Goal: Information Seeking & Learning: Learn about a topic

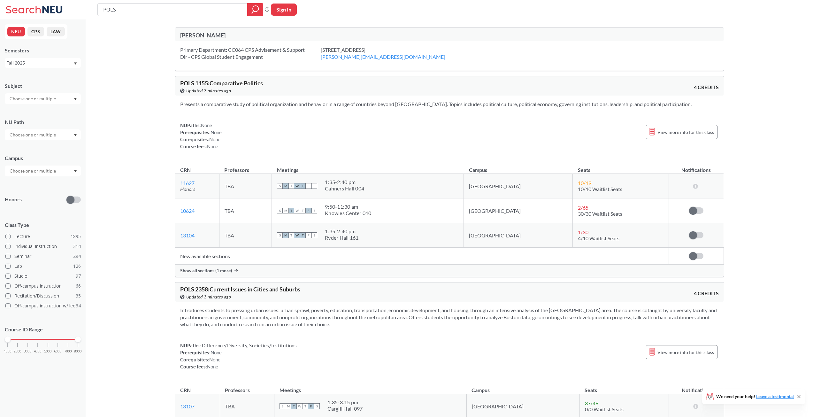
scroll to position [5340, 0]
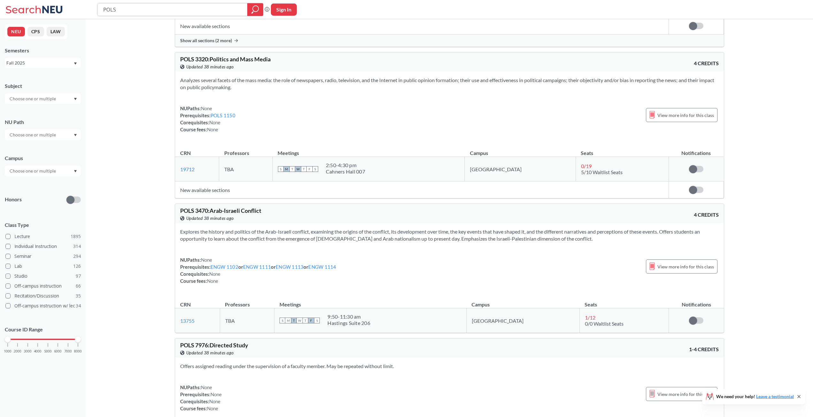
click at [151, 7] on input "POLS" at bounding box center [173, 9] width 140 height 11
type input "="
click at [48, 134] on input "text" at bounding box center [33, 135] width 54 height 8
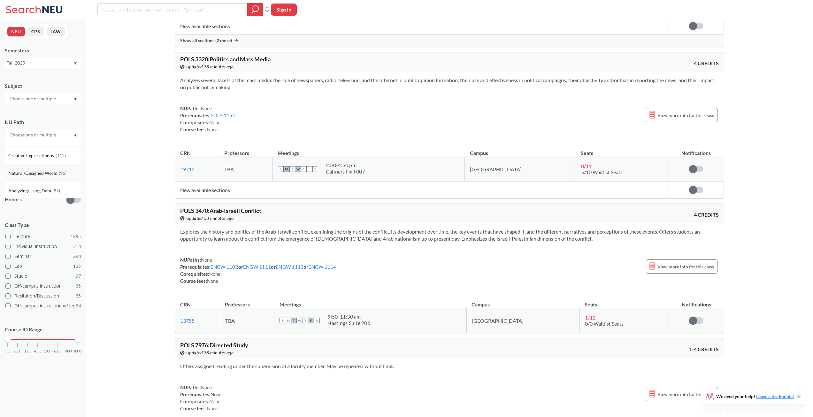
click at [44, 176] on span "Natural/Designed World" at bounding box center [33, 173] width 50 height 7
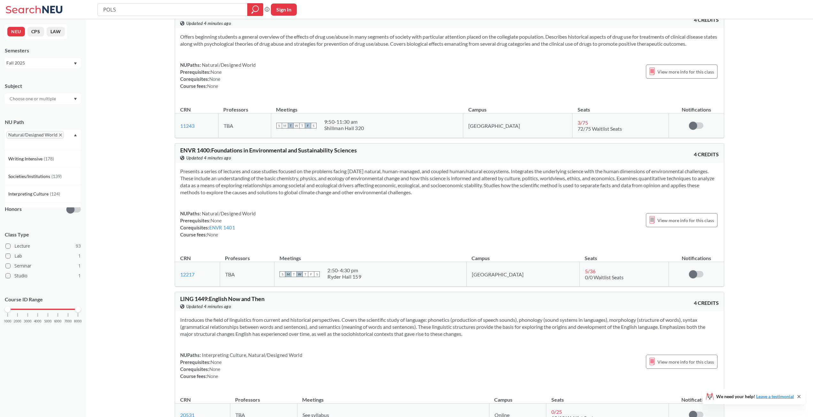
scroll to position [6901, 0]
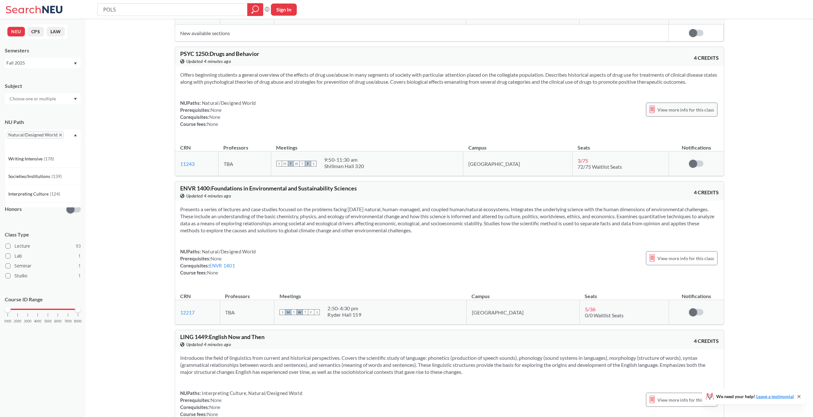
click at [673, 111] on span "View more info for this class" at bounding box center [686, 110] width 57 height 8
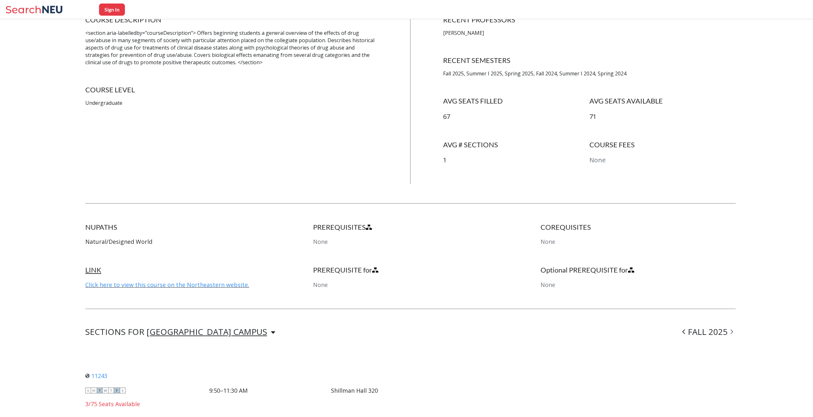
scroll to position [160, 0]
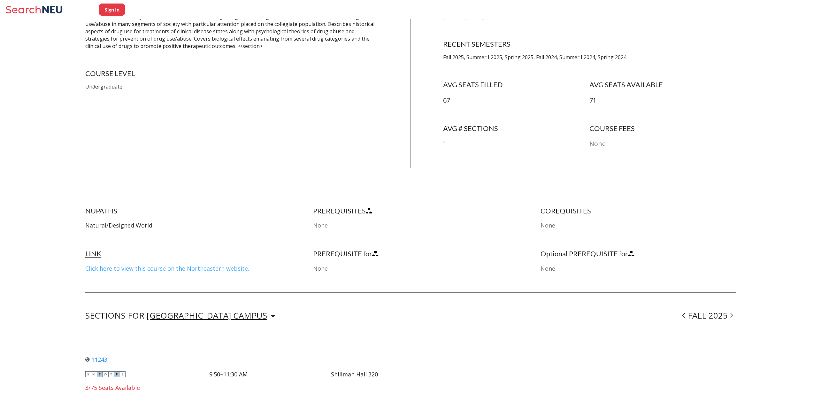
click at [210, 271] on link "Click here to view this course on the Northeastern website." at bounding box center [167, 269] width 164 height 8
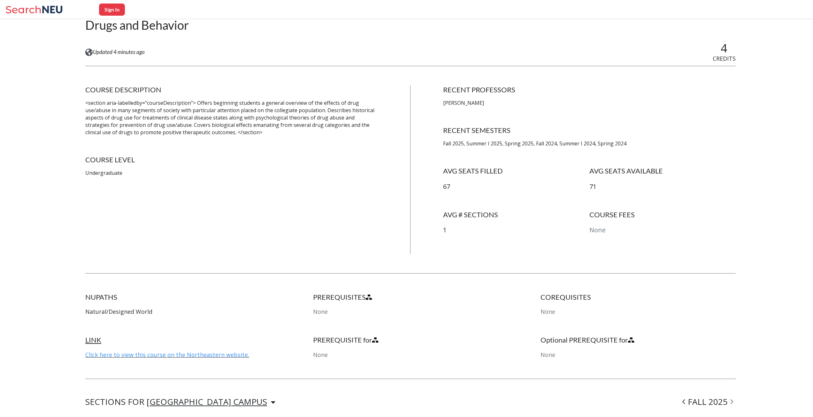
scroll to position [0, 0]
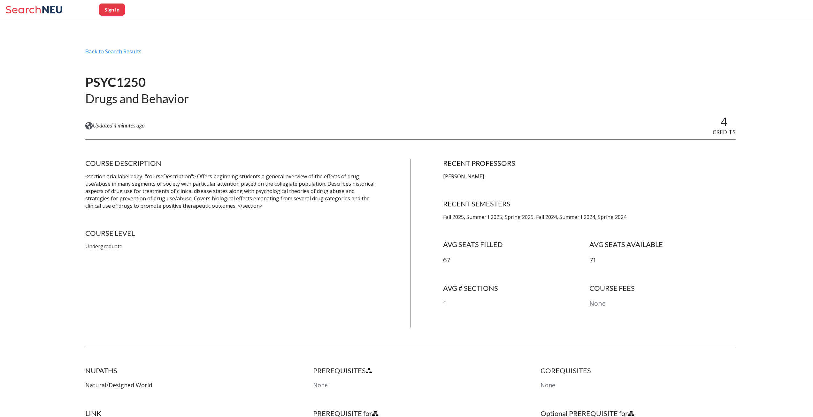
click at [129, 79] on h1 "PSYC1250" at bounding box center [137, 82] width 104 height 16
copy h1 "PSYC1250"
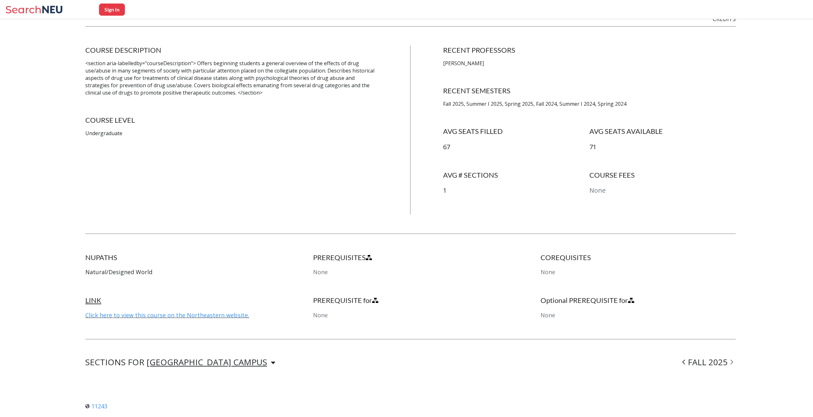
scroll to position [208, 0]
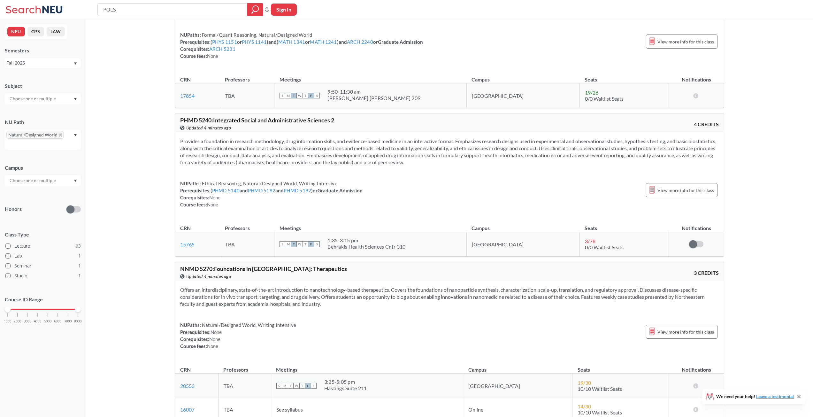
scroll to position [15389, 0]
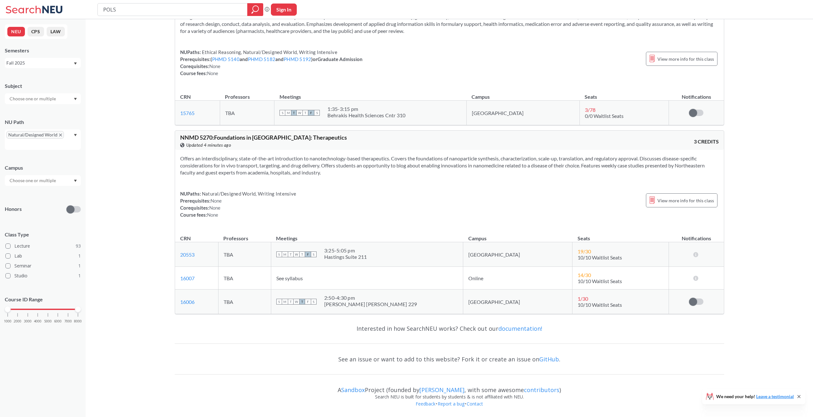
drag, startPoint x: 150, startPoint y: 167, endPoint x: 131, endPoint y: 396, distance: 230.1
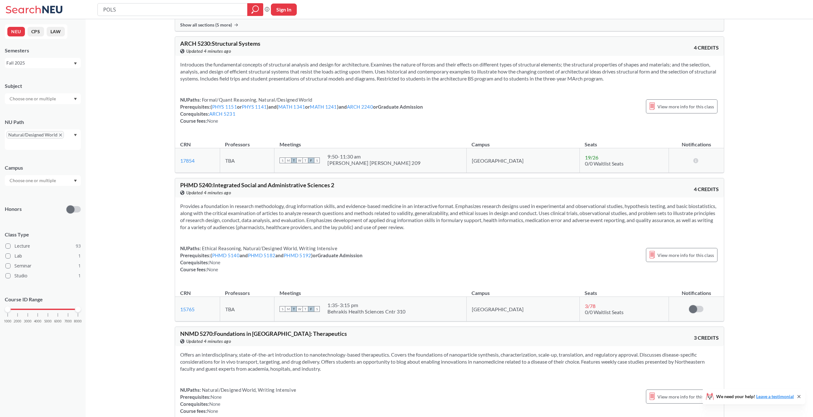
drag, startPoint x: 152, startPoint y: 318, endPoint x: 152, endPoint y: 303, distance: 14.4
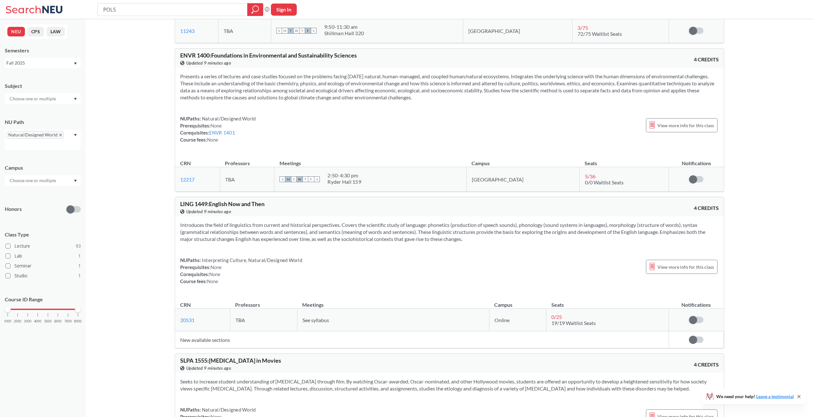
scroll to position [7033, 0]
drag, startPoint x: 155, startPoint y: 305, endPoint x: 138, endPoint y: 261, distance: 47.0
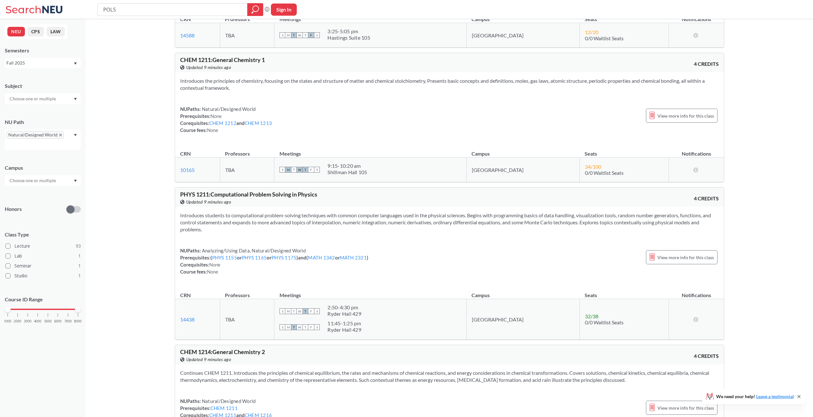
scroll to position [6426, 0]
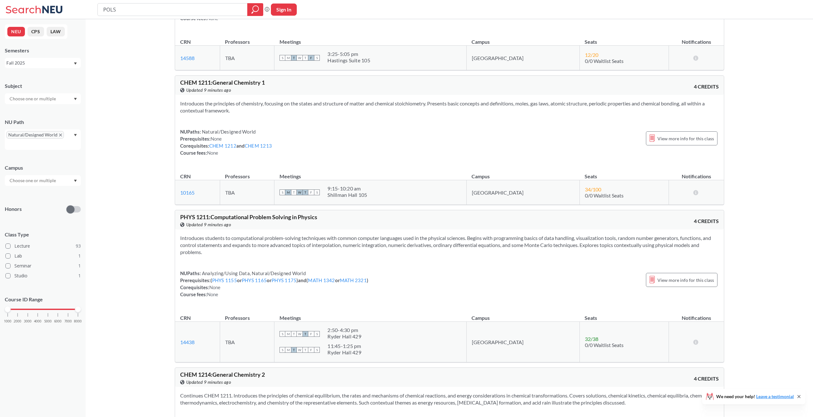
click at [57, 134] on span "Natural/Designed World" at bounding box center [35, 135] width 58 height 8
click at [59, 135] on icon "X to remove pill" at bounding box center [60, 135] width 3 height 3
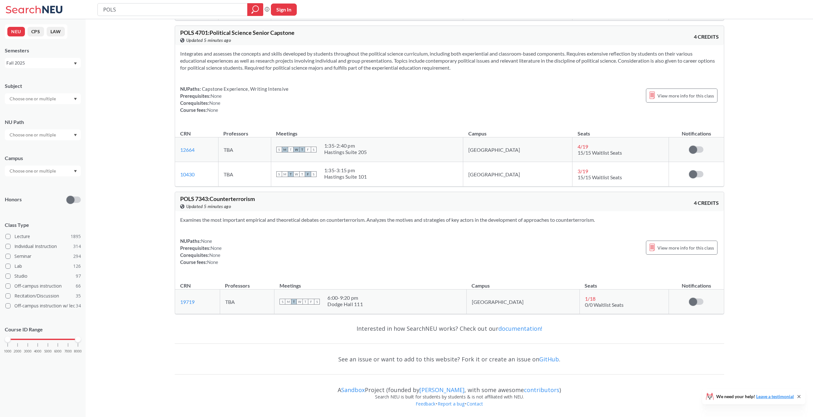
scroll to position [2602, 0]
click at [70, 133] on div at bounding box center [43, 134] width 76 height 11
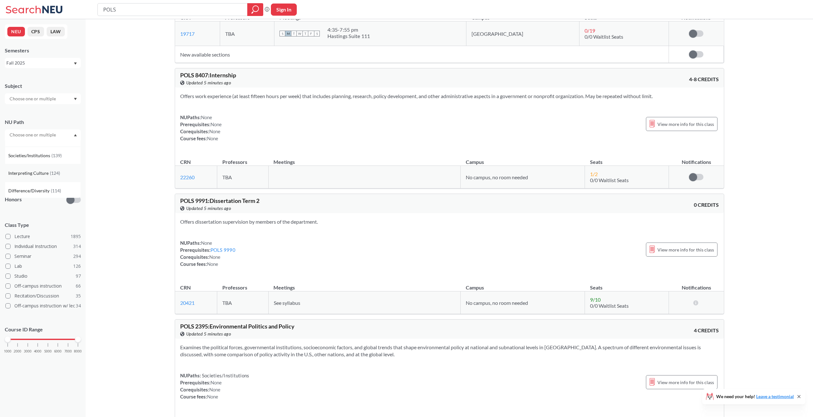
scroll to position [43, 0]
click at [52, 174] on span "Creative Express/Innov" at bounding box center [31, 176] width 47 height 7
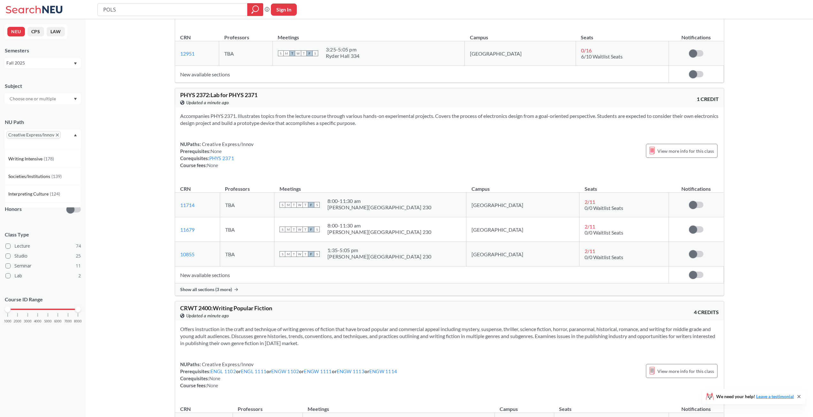
scroll to position [10671, 0]
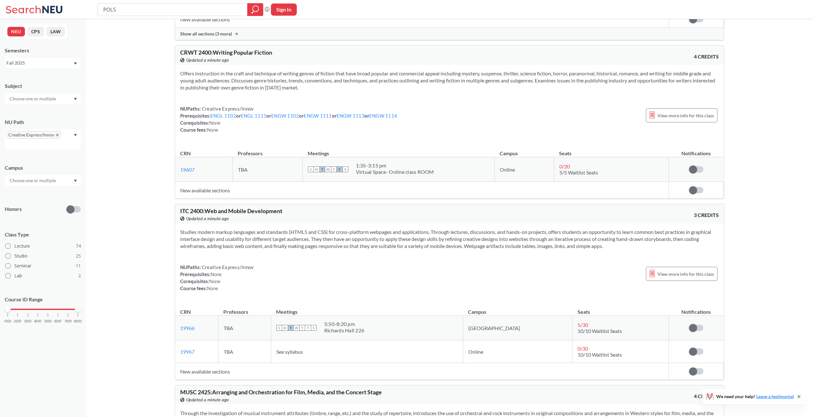
click at [207, 53] on span "CRWT 2400 : Writing Popular Fiction" at bounding box center [226, 52] width 92 height 7
copy span "2400"
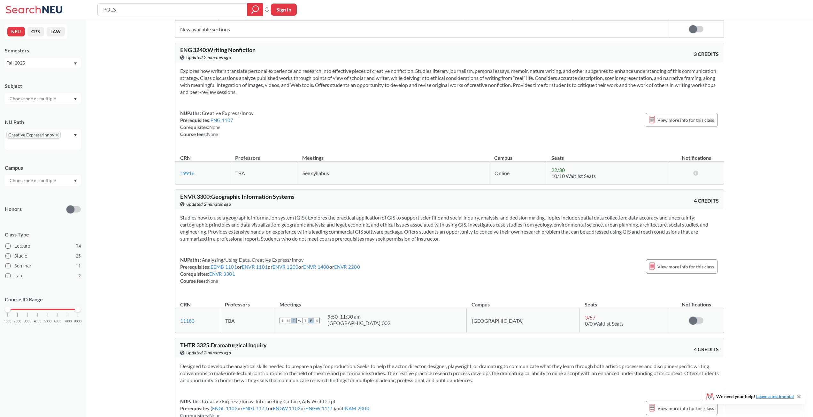
scroll to position [12971, 0]
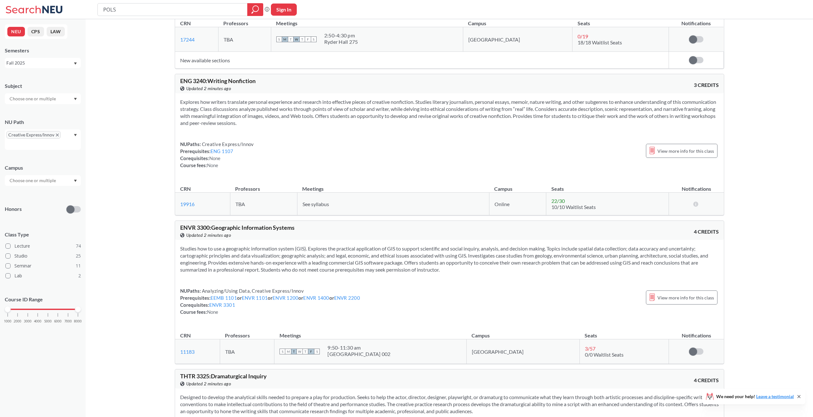
click at [337, 118] on section "Explores how writers translate personal experience and research into effective …" at bounding box center [449, 112] width 539 height 28
click at [199, 84] on span "ENG 3240 : Writing Nonfiction" at bounding box center [217, 80] width 75 height 7
copy span "3240"
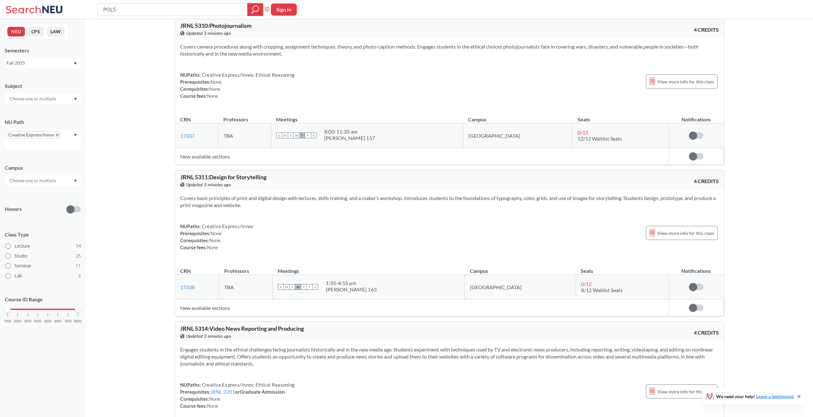
scroll to position [17796, 0]
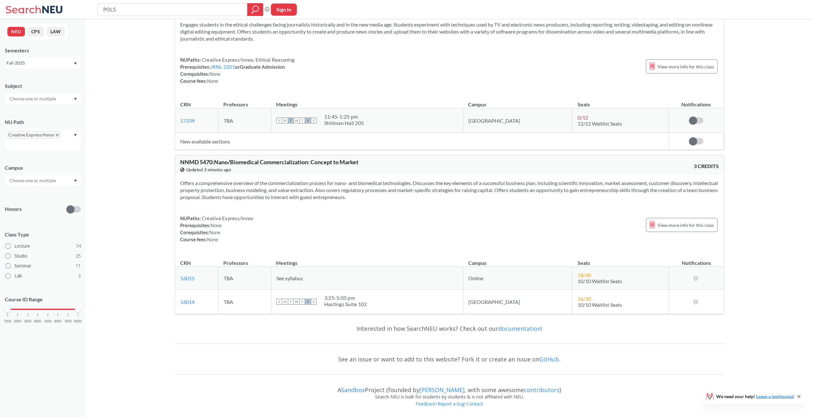
scroll to position [17971, 0]
click at [56, 134] on icon "X to remove pill" at bounding box center [57, 135] width 3 height 3
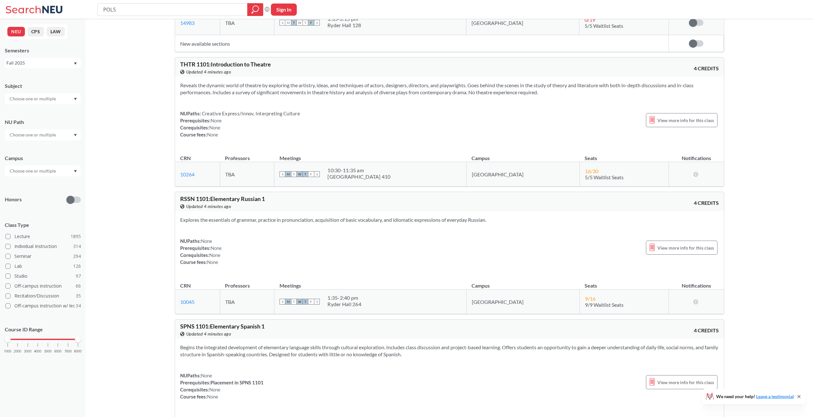
scroll to position [17971, 0]
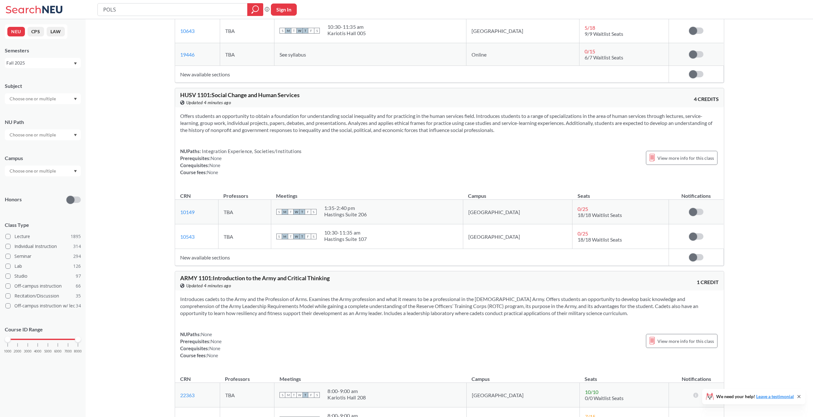
click at [58, 136] on input "text" at bounding box center [33, 135] width 54 height 8
click at [58, 148] on span "Formal/Quant Reasoning" at bounding box center [33, 147] width 51 height 7
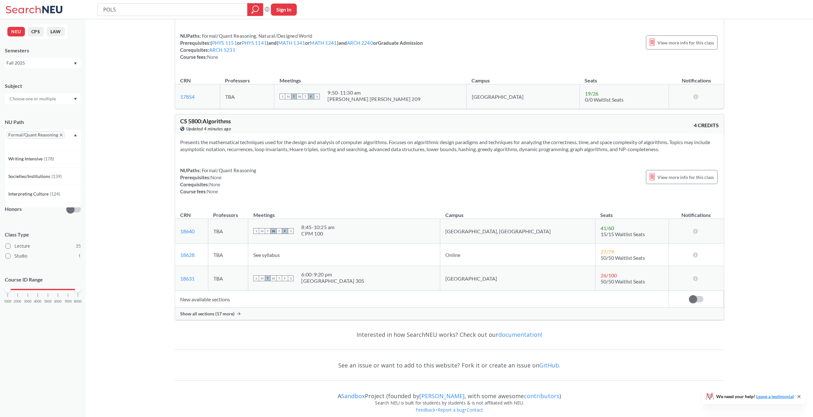
scroll to position [5853, 0]
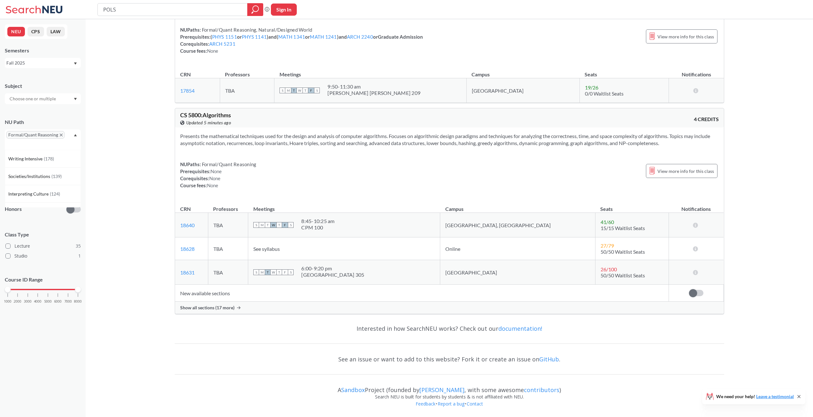
click at [58, 134] on span "Formal/Quant Reasoning" at bounding box center [35, 135] width 58 height 8
click at [60, 134] on icon "X to remove pill" at bounding box center [61, 135] width 3 height 3
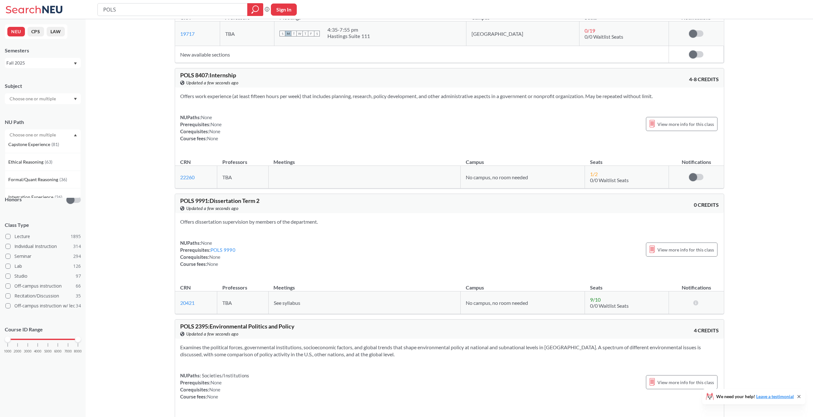
scroll to position [171, 0]
click at [35, 171] on span "Adv Writ Dscpl" at bounding box center [24, 171] width 32 height 7
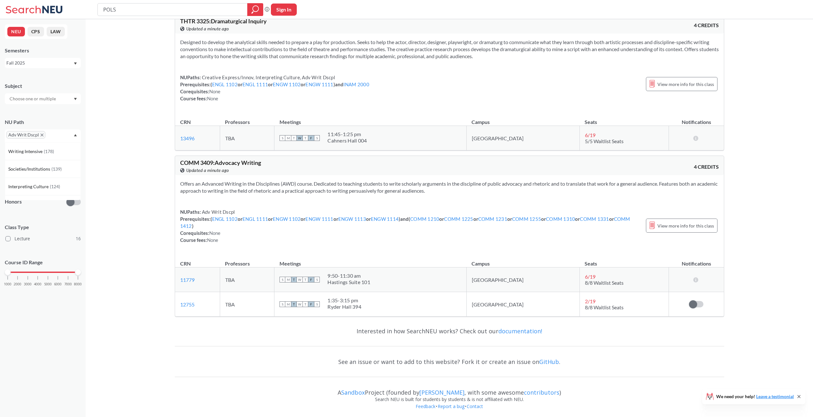
scroll to position [2780, 0]
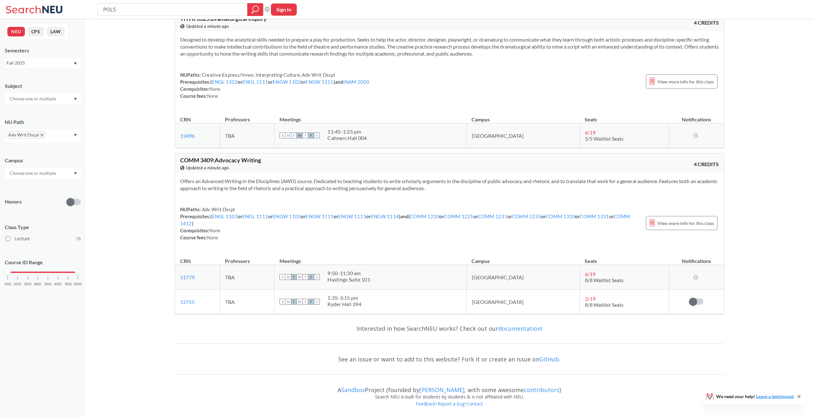
click at [256, 233] on div "NUPaths: Adv Writ Dscpl Prerequisites: ( ENGL 1102 or ENGL 1111 or ENGW 1102 or…" at bounding box center [409, 223] width 459 height 35
click at [205, 164] on span "COMM 3409 : Advocacy Writing" at bounding box center [220, 160] width 81 height 7
copy span "3409"
click at [41, 135] on icon "X to remove pill" at bounding box center [42, 135] width 3 height 3
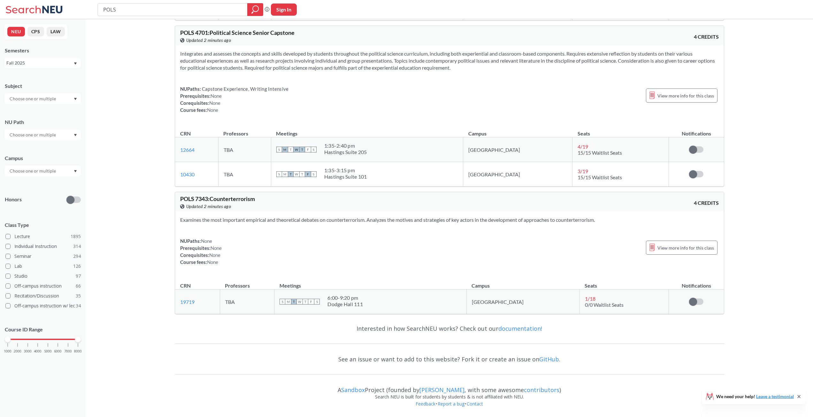
scroll to position [2598, 0]
click at [54, 135] on input "text" at bounding box center [33, 135] width 54 height 8
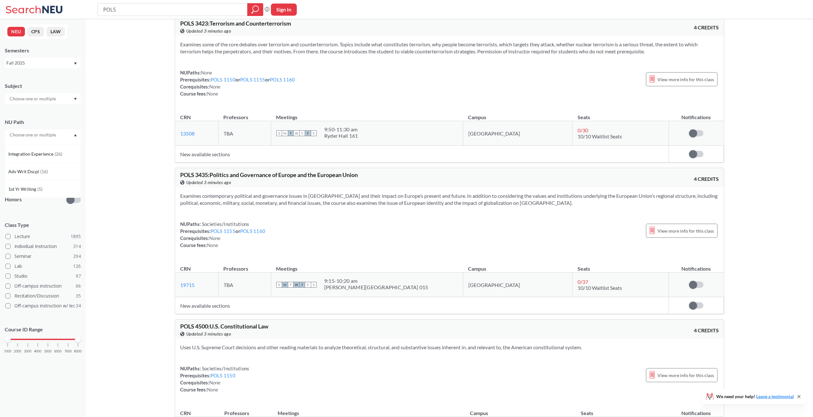
scroll to position [0, 0]
click at [42, 8] on icon at bounding box center [34, 9] width 59 height 13
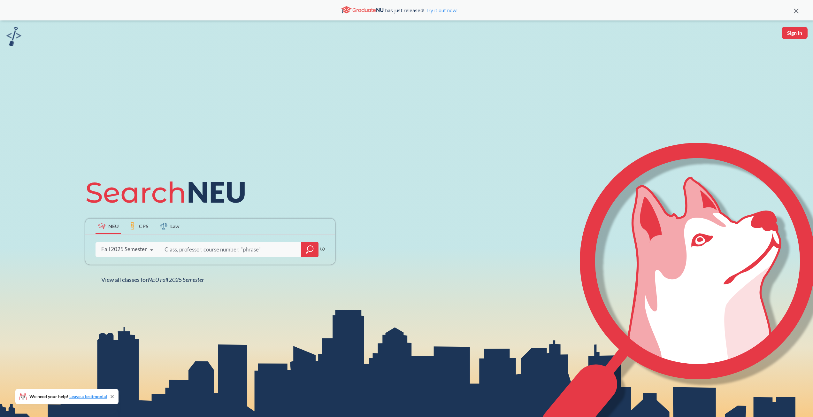
click at [120, 250] on div "Fall 2025 Semester" at bounding box center [124, 249] width 46 height 7
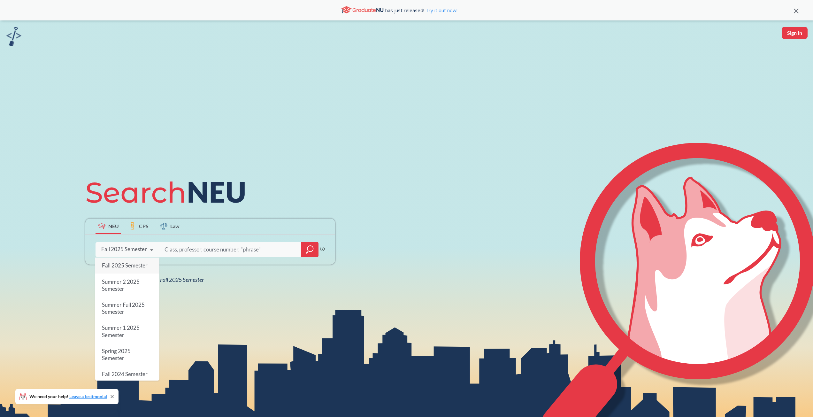
click at [224, 253] on input "search" at bounding box center [230, 249] width 133 height 13
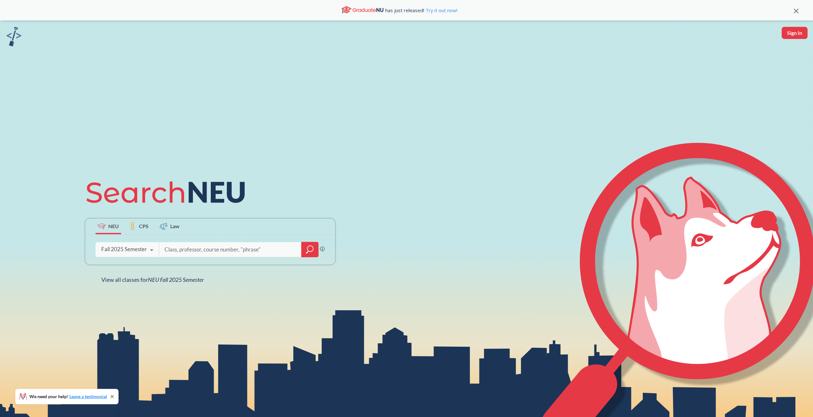
click at [318, 250] on div at bounding box center [309, 249] width 17 height 15
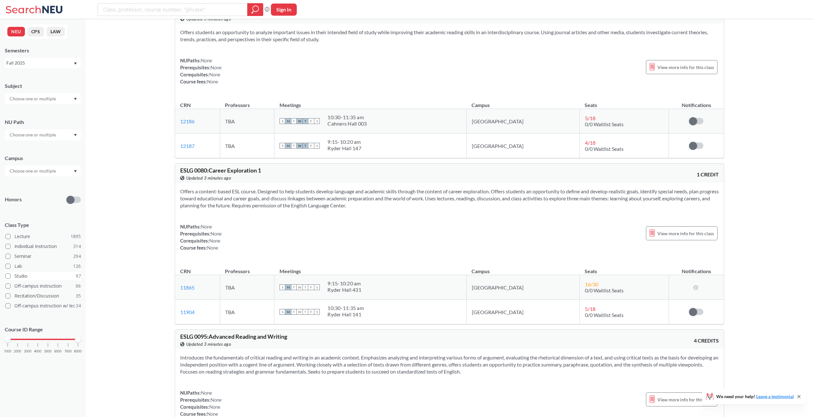
scroll to position [64, 0]
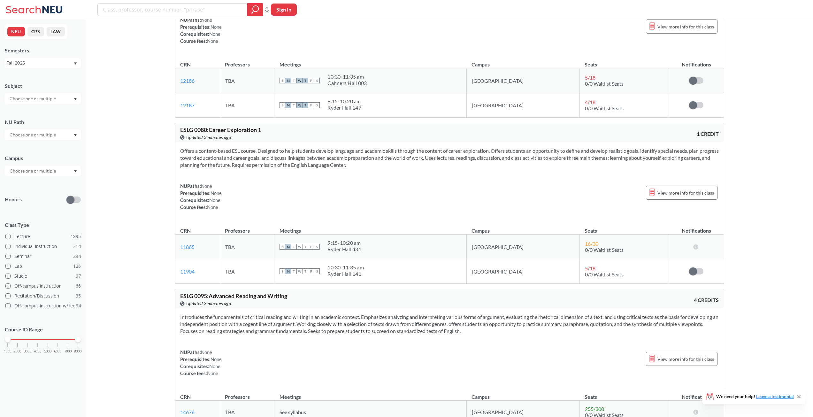
click at [42, 135] on input "text" at bounding box center [33, 135] width 54 height 8
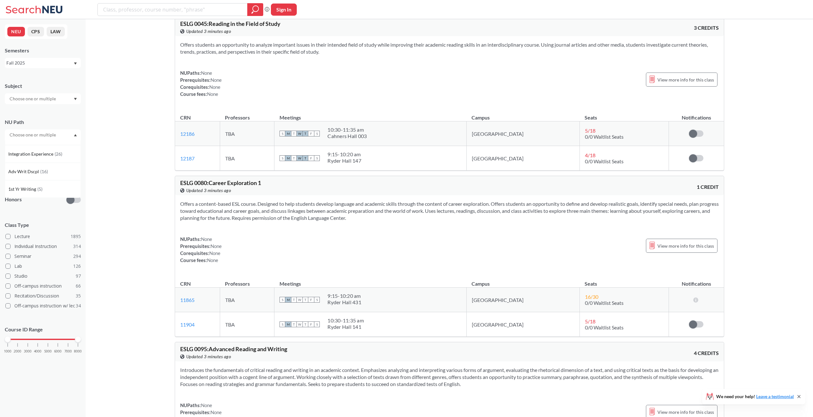
scroll to position [0, 0]
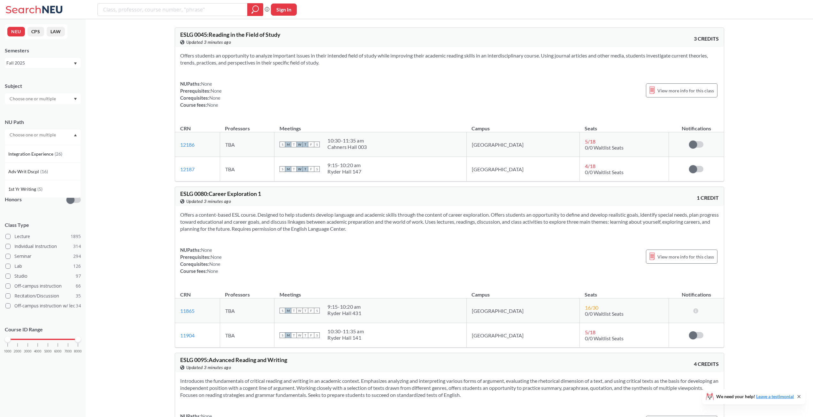
click at [58, 100] on input "text" at bounding box center [33, 99] width 54 height 8
click at [35, 102] on input "text" at bounding box center [33, 99] width 54 height 8
click at [36, 98] on input "CSS" at bounding box center [33, 99] width 54 height 8
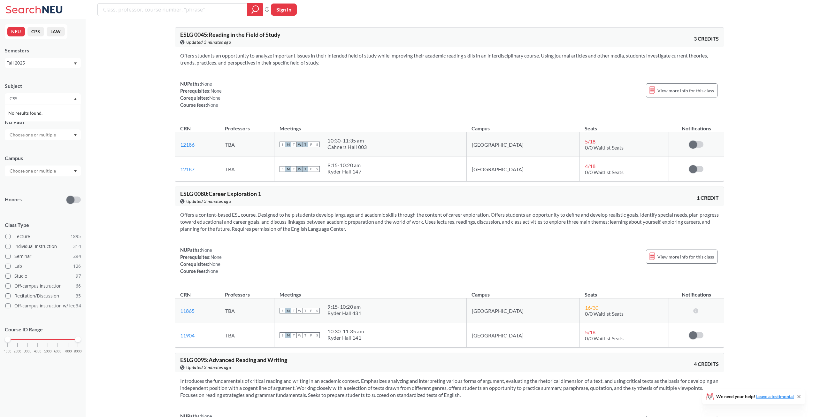
click at [36, 98] on input "CSS" at bounding box center [33, 99] width 54 height 8
type input "EX"
click at [36, 98] on input "EX" at bounding box center [33, 99] width 54 height 8
click at [44, 168] on div at bounding box center [43, 170] width 76 height 11
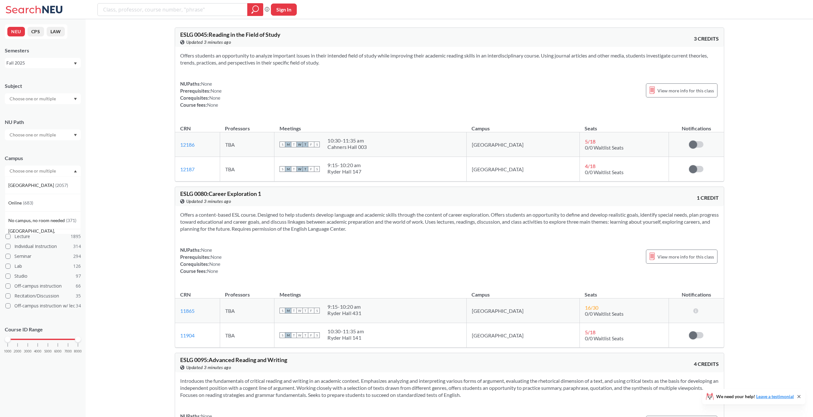
click at [43, 170] on input "text" at bounding box center [33, 171] width 54 height 8
type input "e"
click at [41, 131] on input "text" at bounding box center [33, 135] width 54 height 8
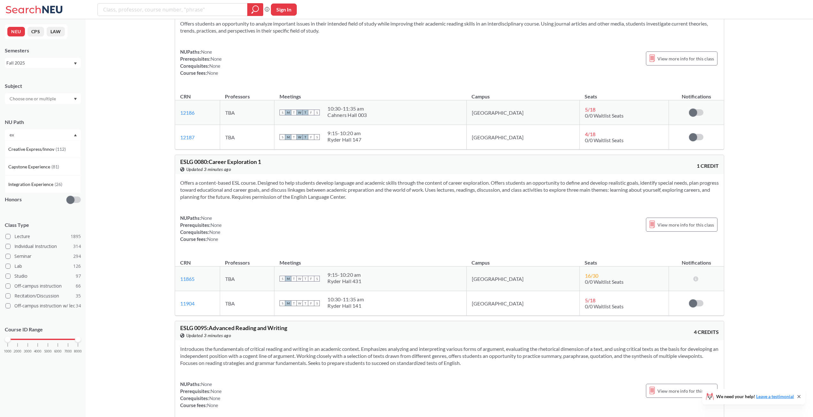
type input "e"
type input "E"
type input "C"
type input "e"
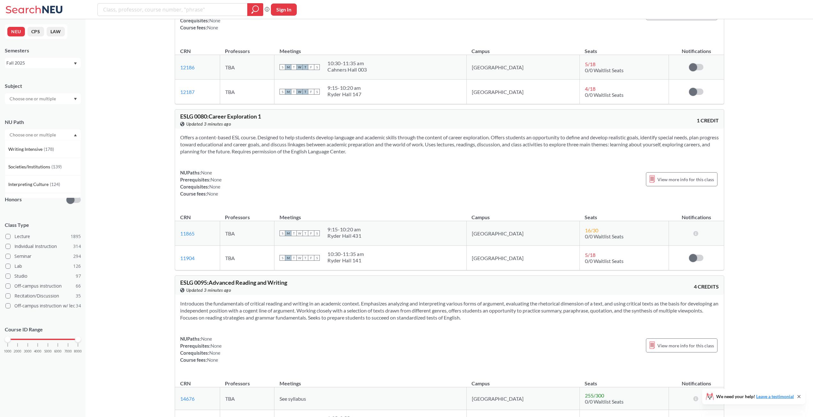
scroll to position [160, 0]
